Goal: Task Accomplishment & Management: Complete application form

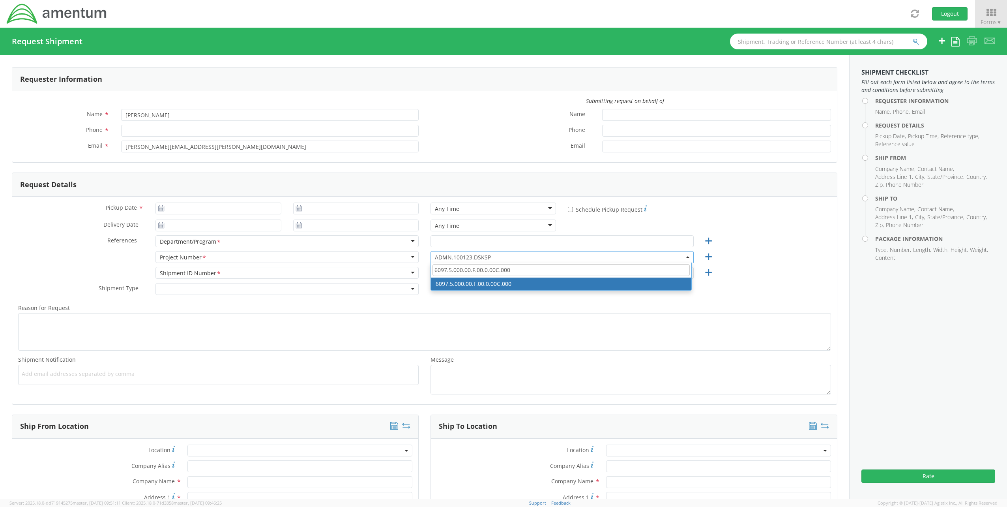
click at [523, 270] on input "6097.5.000.00.F.00.0.00C.000" at bounding box center [561, 270] width 257 height 12
drag, startPoint x: 361, startPoint y: 260, endPoint x: 310, endPoint y: 252, distance: 52.3
click at [311, 252] on div "Project Number <span class="required">*</span> Project Number * Account Type Ac…" at bounding box center [424, 259] width 825 height 16
type input "4900.03.00.F.0005.ODC"
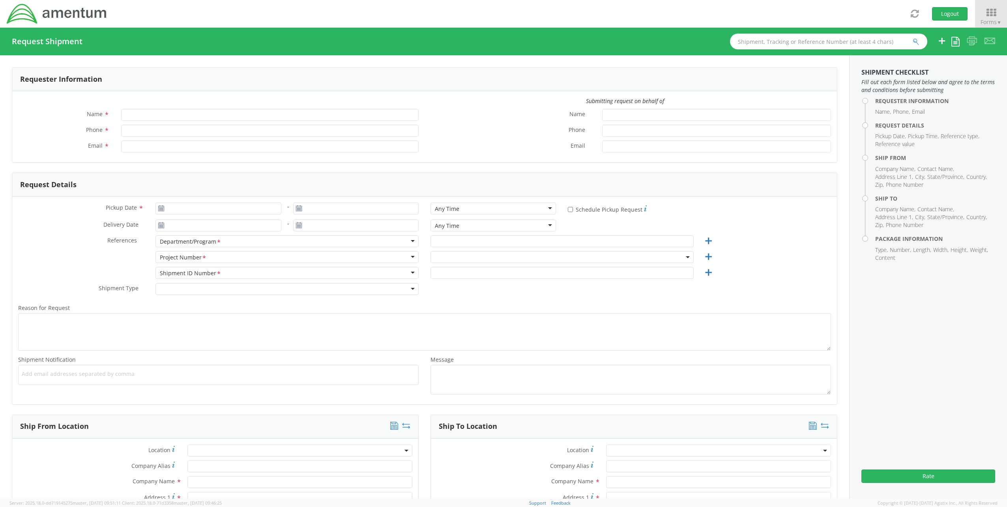
type input "[PERSON_NAME]"
type input "[PERSON_NAME][EMAIL_ADDRESS][PERSON_NAME][DOMAIN_NAME]"
click at [565, 258] on span at bounding box center [562, 257] width 263 height 12
select select "ADMN.100123.DSKSP"
click at [532, 272] on input "search" at bounding box center [561, 270] width 257 height 12
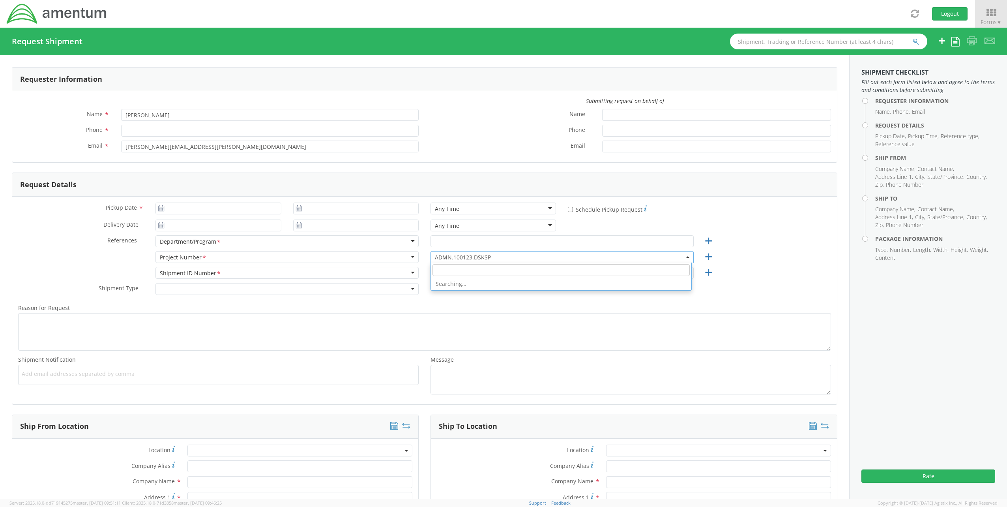
paste input "4900.03.00.F.0005.ODC"
type input "4900.03.00.F.0005.ODC"
select select "4900.03.00.F.0005.ODC"
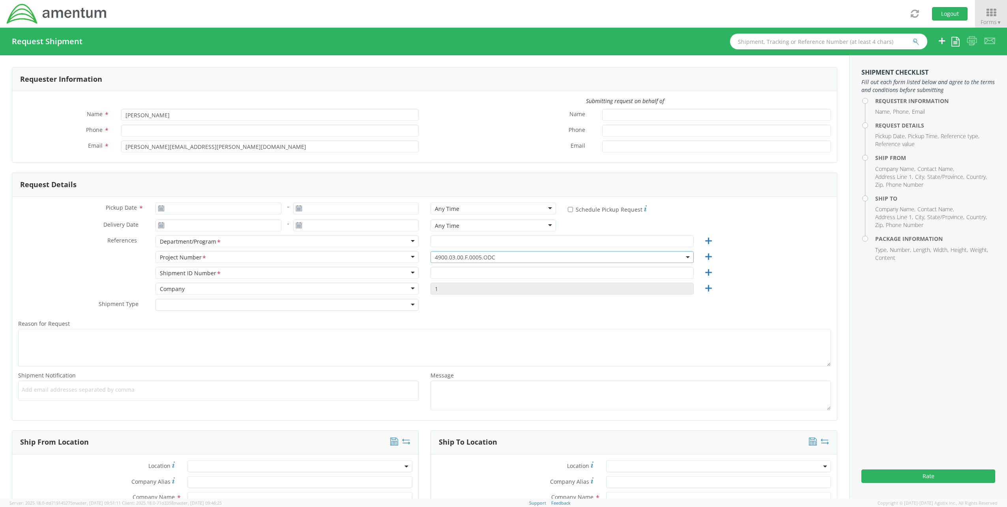
click at [498, 255] on span "4900.03.00.F.0005.ODC" at bounding box center [562, 256] width 255 height 7
click at [492, 269] on input "search" at bounding box center [561, 270] width 257 height 12
paste input "351000.A00500.024.800"
drag, startPoint x: 502, startPoint y: 272, endPoint x: 362, endPoint y: 260, distance: 140.2
click at [362, 260] on div "Project Number <span class="required">*</span> Project Number * Account Type Ac…" at bounding box center [424, 259] width 825 height 16
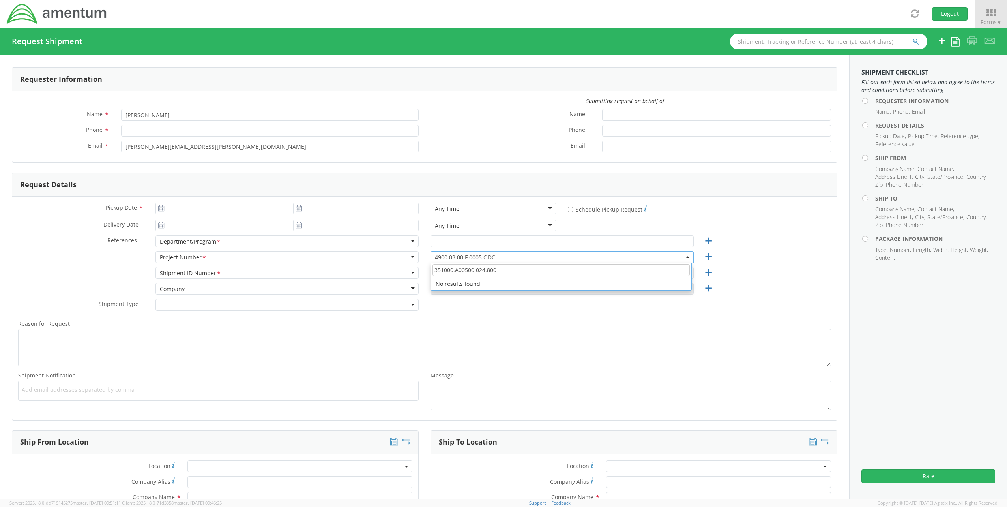
paste input "A00320.024.001"
type input "A00320.024.001"
